Goal: Transaction & Acquisition: Obtain resource

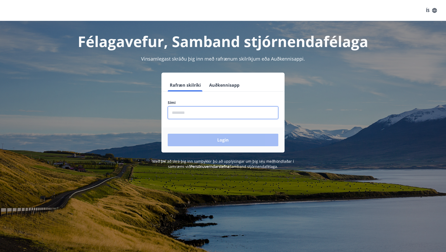
click at [183, 112] on input "phone" at bounding box center [223, 112] width 111 height 13
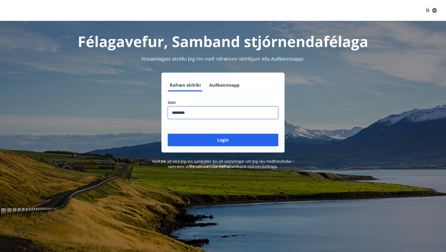
type input "********"
click at [223, 140] on button "Login" at bounding box center [223, 140] width 111 height 13
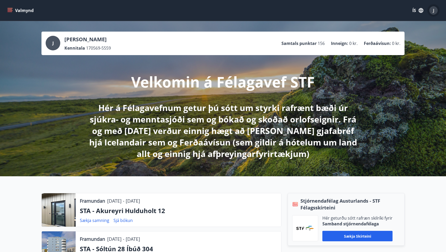
click at [433, 13] on span "J" at bounding box center [433, 11] width 1 height 6
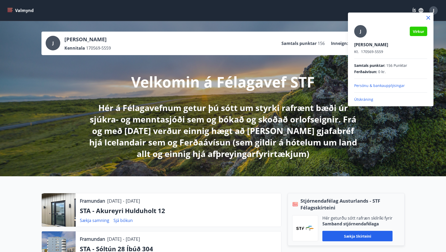
click at [242, 77] on div at bounding box center [223, 126] width 446 height 252
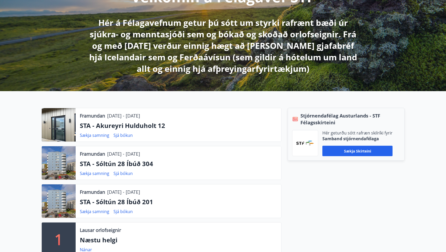
scroll to position [86, 0]
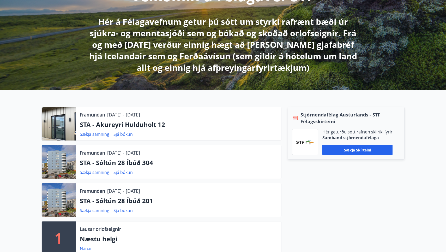
click at [142, 127] on p "STA - Akureyri Hulduholt 12" at bounding box center [178, 124] width 197 height 9
click at [126, 117] on p "27.08.2025 - 28.08.2025" at bounding box center [123, 114] width 33 height 7
click at [95, 134] on link "Sækja samning" at bounding box center [94, 134] width 29 height 6
click at [98, 135] on link "Sækja samning" at bounding box center [94, 134] width 29 height 6
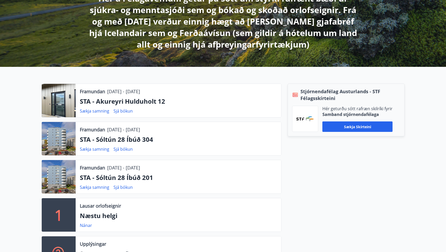
scroll to position [109, 0]
click at [133, 102] on p "STA - Akureyri Hulduholt 12" at bounding box center [178, 101] width 197 height 9
click at [123, 111] on link "Sjá bókun" at bounding box center [122, 111] width 19 height 6
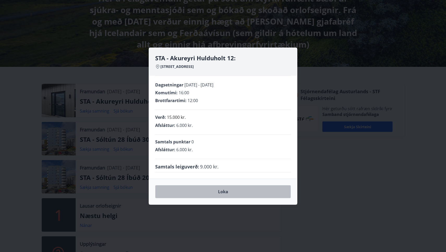
click at [221, 192] on button "Loka" at bounding box center [223, 191] width 136 height 13
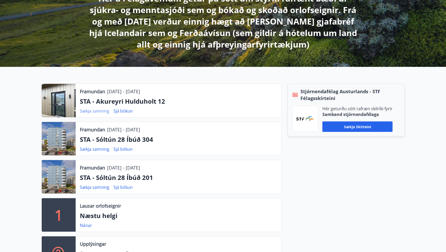
click at [95, 112] on link "Sækja samning" at bounding box center [94, 111] width 29 height 6
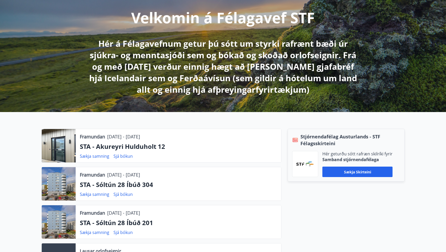
scroll to position [66, 0]
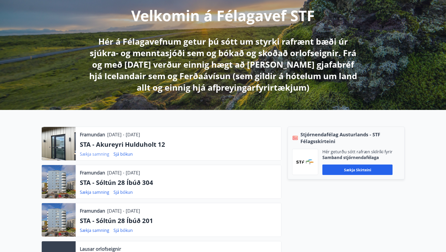
click at [96, 154] on link "Sækja samning" at bounding box center [94, 154] width 29 height 6
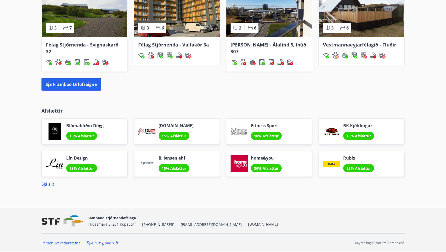
scroll to position [534, 0]
click at [47, 183] on link "Sjá allt" at bounding box center [47, 184] width 13 height 6
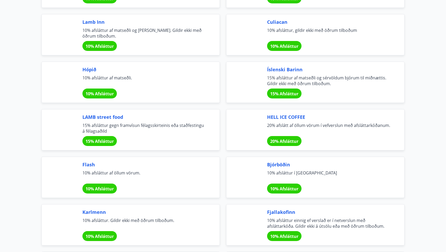
scroll to position [1476, 0]
